Goal: Find specific page/section: Find specific page/section

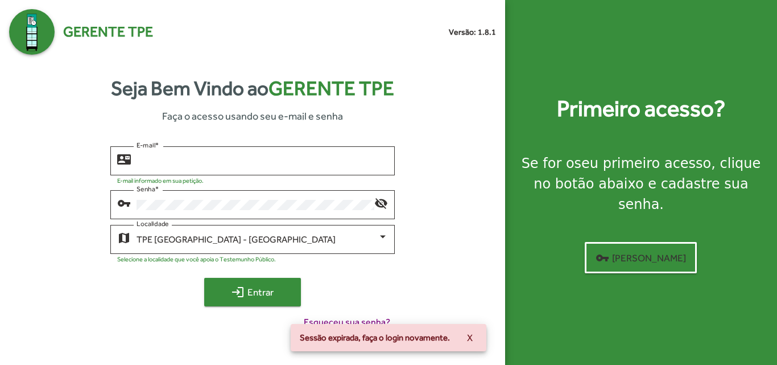
type input "**********"
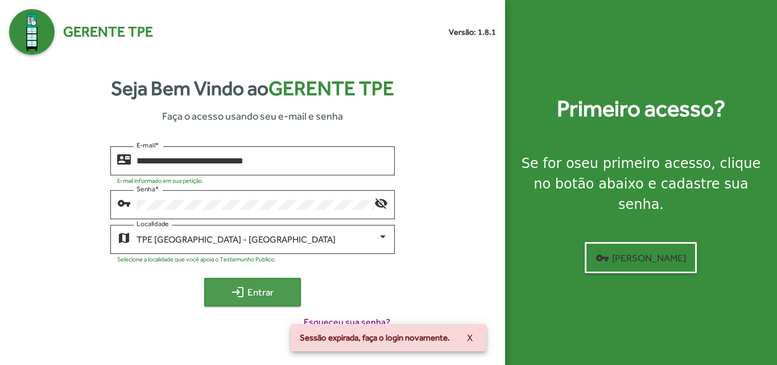
click at [247, 286] on span "login Entrar" at bounding box center [253, 292] width 76 height 20
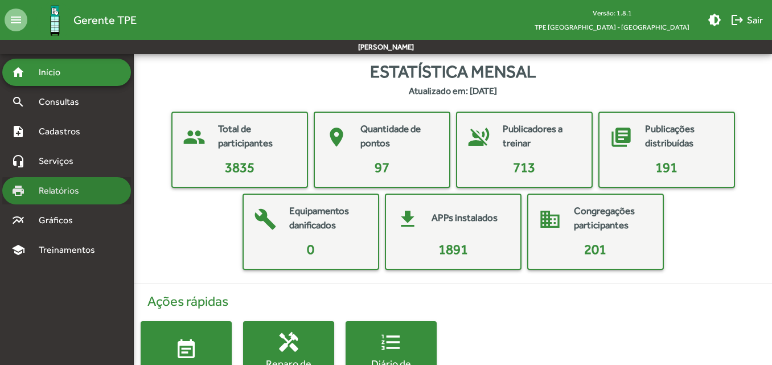
click at [68, 197] on div "print Relatórios" at bounding box center [66, 190] width 129 height 27
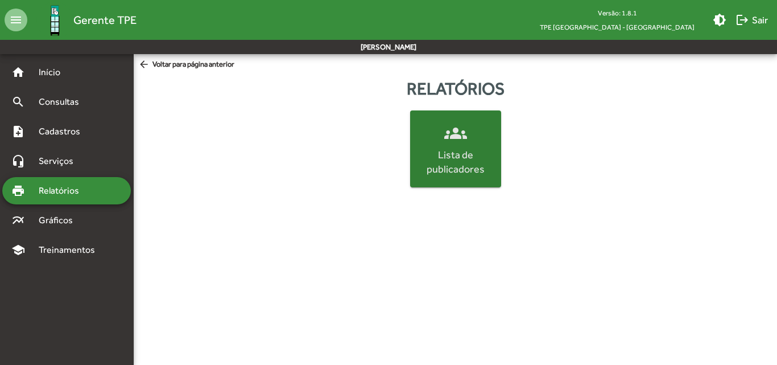
click at [444, 164] on div "Lista de publicadores" at bounding box center [456, 161] width 86 height 28
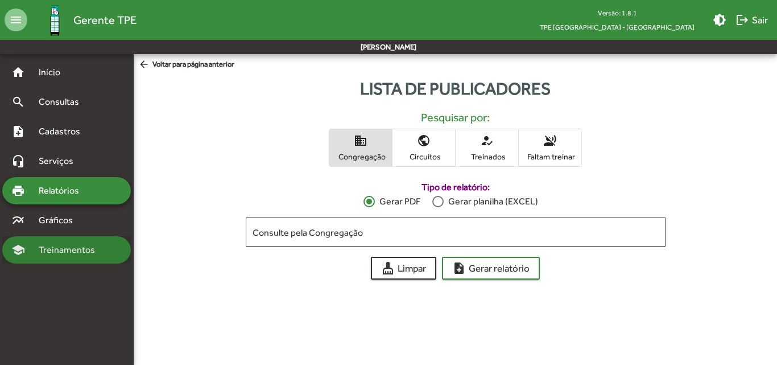
click at [70, 250] on span "Treinamentos" at bounding box center [70, 250] width 77 height 14
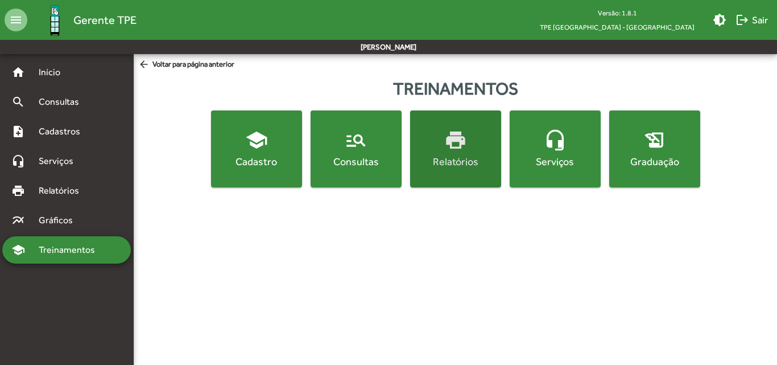
click at [469, 178] on button "print Relatórios" at bounding box center [455, 148] width 91 height 77
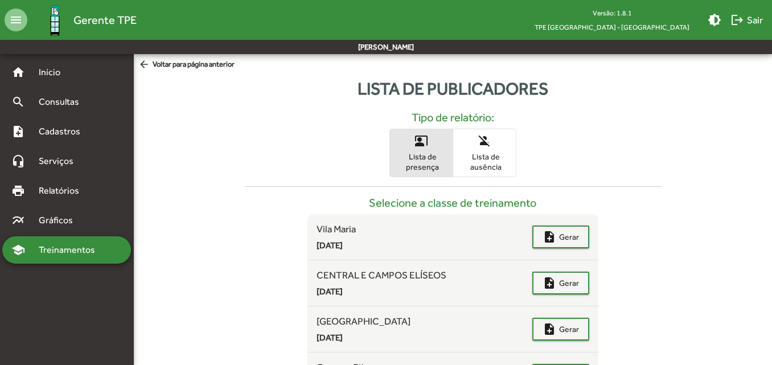
click at [427, 162] on span "Lista de presença" at bounding box center [421, 161] width 57 height 20
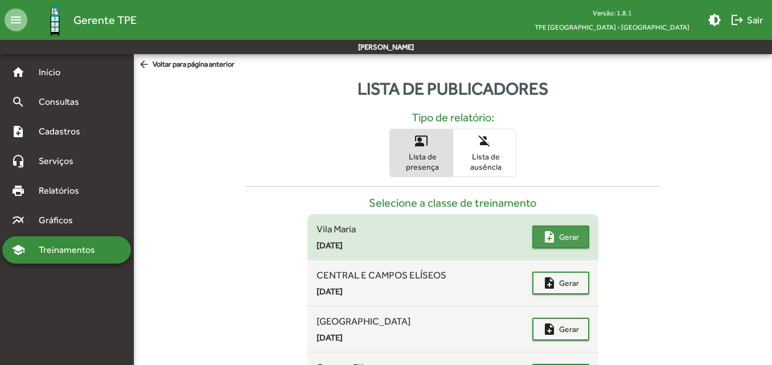
click at [561, 240] on span "Gerar" at bounding box center [569, 236] width 20 height 20
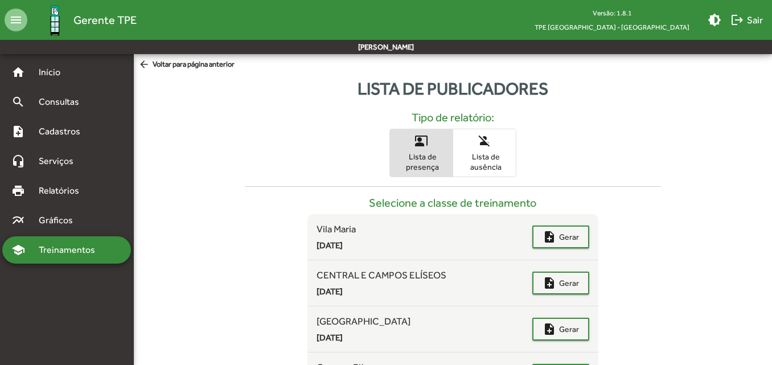
click at [63, 246] on span "Treinamentos" at bounding box center [70, 250] width 77 height 14
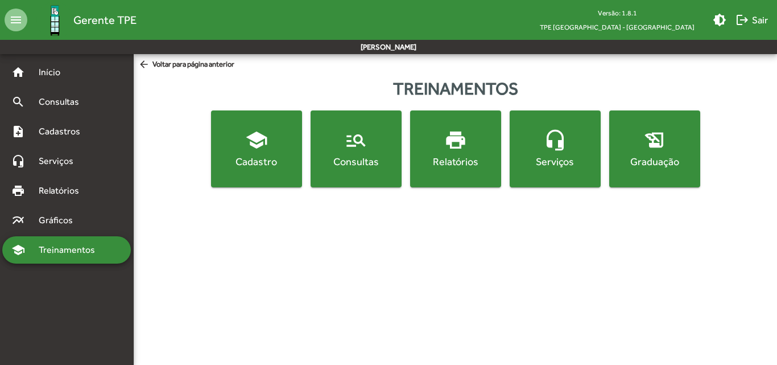
click at [63, 246] on span "Treinamentos" at bounding box center [70, 250] width 77 height 14
click at [435, 148] on span "print Relatórios" at bounding box center [456, 149] width 86 height 40
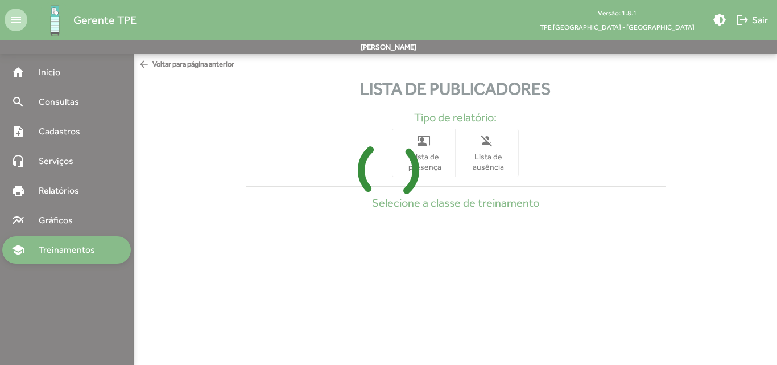
click at [492, 164] on icon at bounding box center [388, 169] width 777 height 85
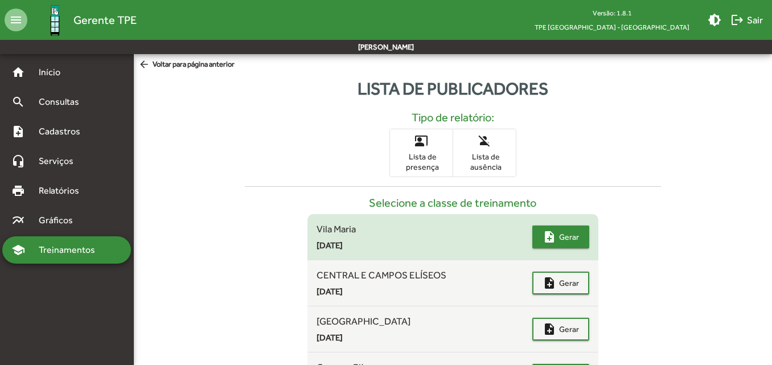
click at [559, 228] on span "Gerar" at bounding box center [569, 236] width 20 height 20
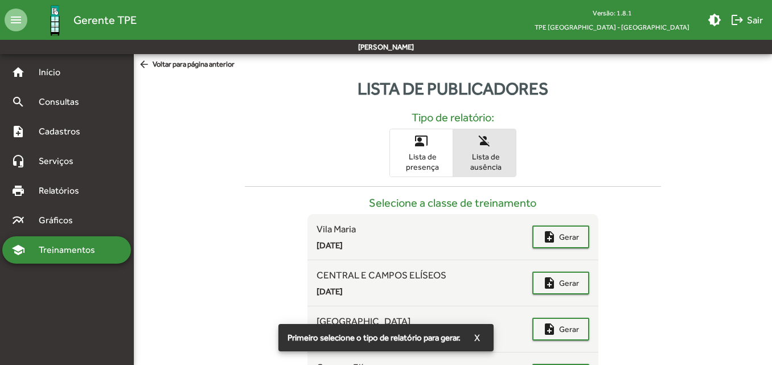
click at [497, 163] on span "Lista de ausência" at bounding box center [484, 161] width 57 height 20
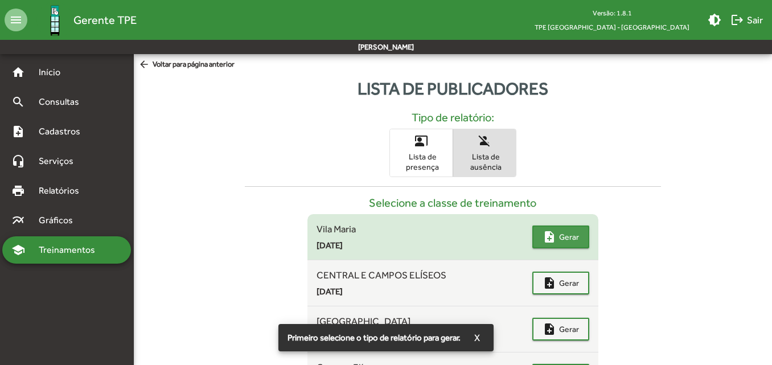
click at [570, 230] on span "Gerar" at bounding box center [569, 236] width 20 height 20
